Goal: Information Seeking & Learning: Learn about a topic

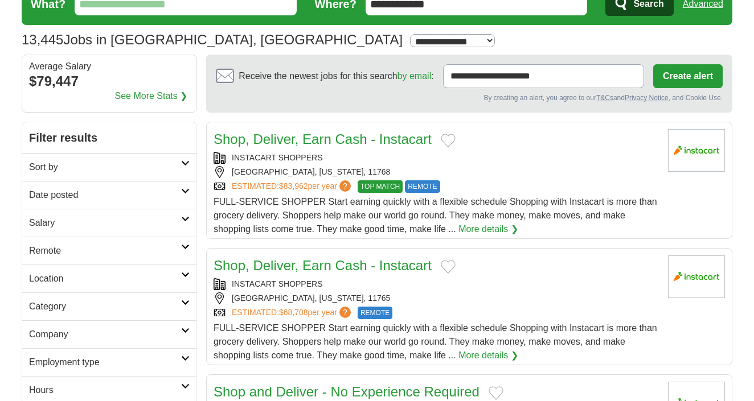
scroll to position [66, 0]
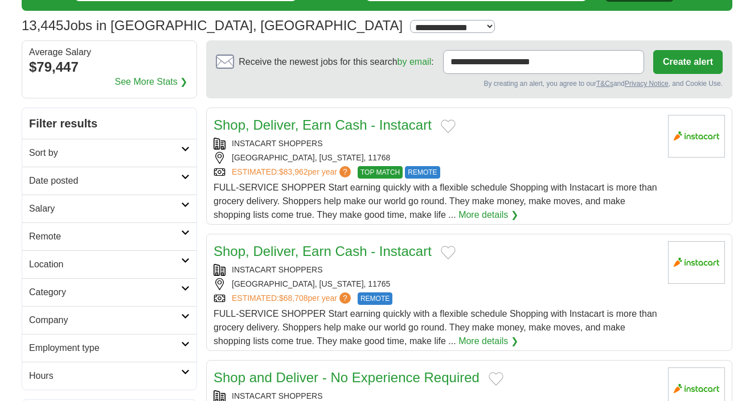
click at [153, 206] on h2 "Salary" at bounding box center [105, 209] width 152 height 14
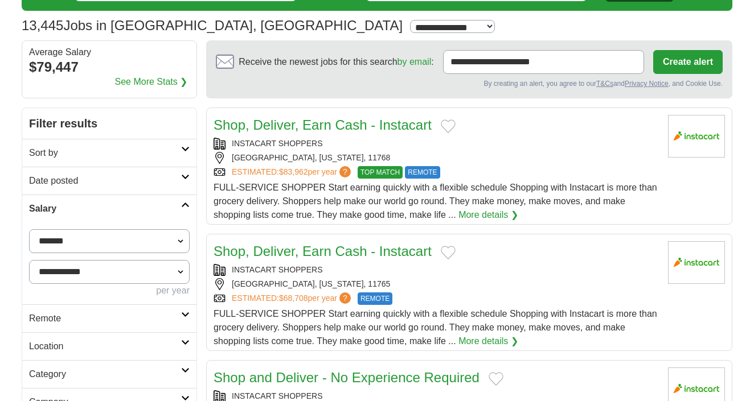
select select "*****"
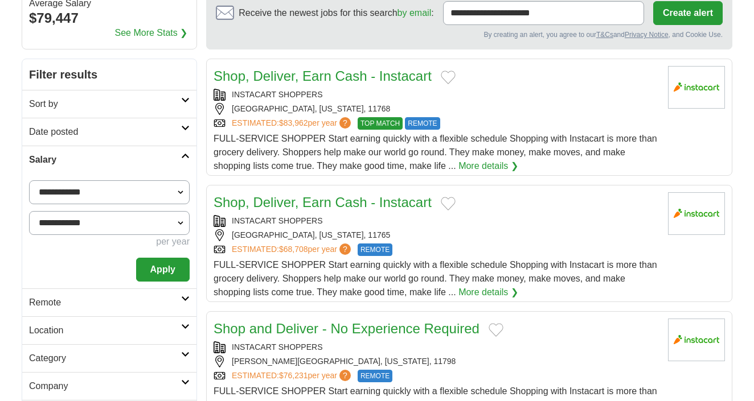
scroll to position [118, 0]
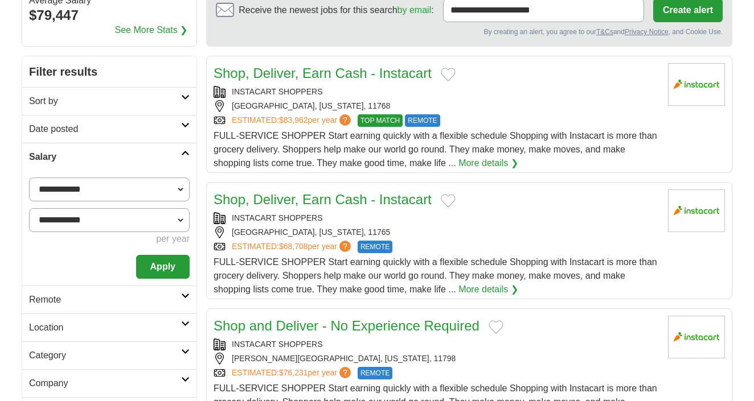
click at [153, 259] on button "Apply" at bounding box center [163, 267] width 54 height 24
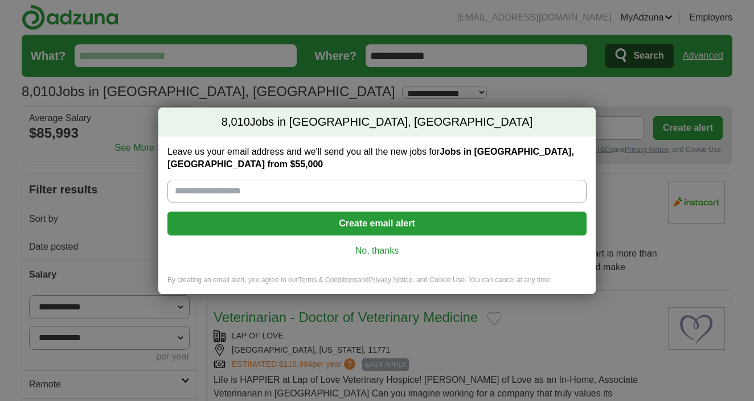
click at [380, 255] on link "No, thanks" at bounding box center [377, 251] width 401 height 13
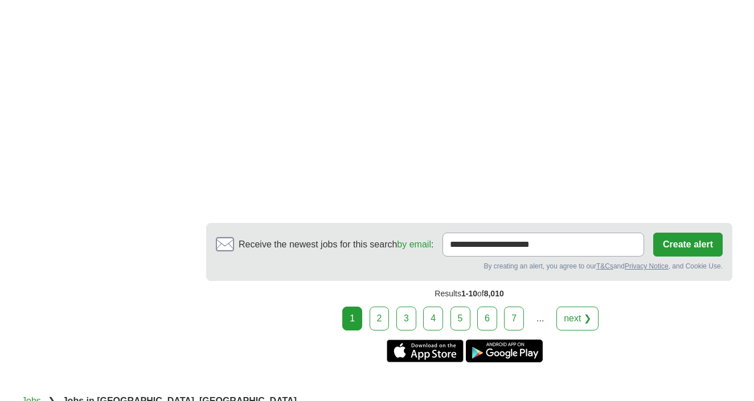
scroll to position [2042, 0]
click at [380, 314] on link "2" at bounding box center [380, 319] width 20 height 24
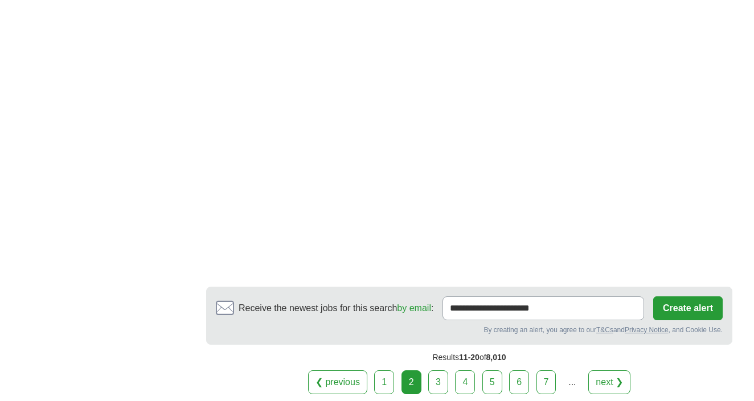
scroll to position [1947, 0]
click at [435, 383] on link "3" at bounding box center [438, 384] width 20 height 24
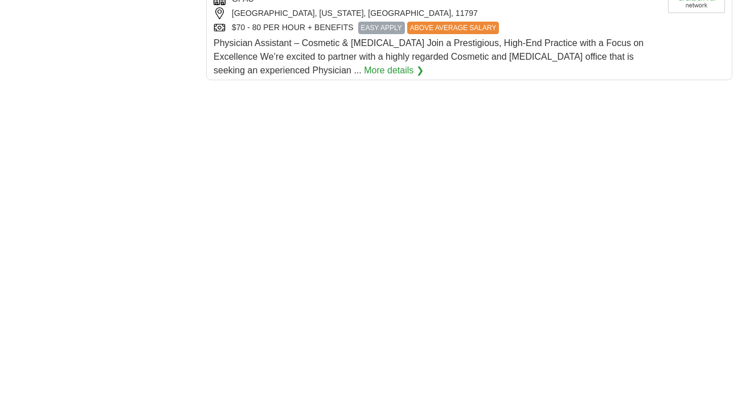
scroll to position [1165, 0]
